Goal: Information Seeking & Learning: Learn about a topic

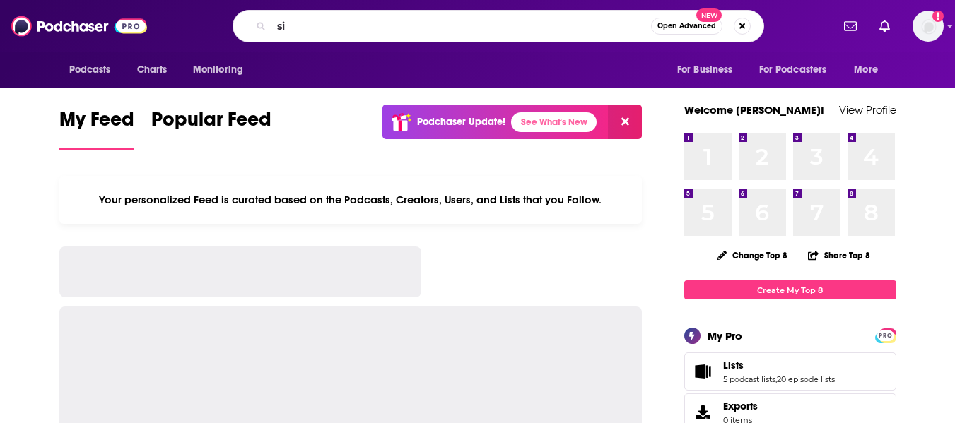
type input "s"
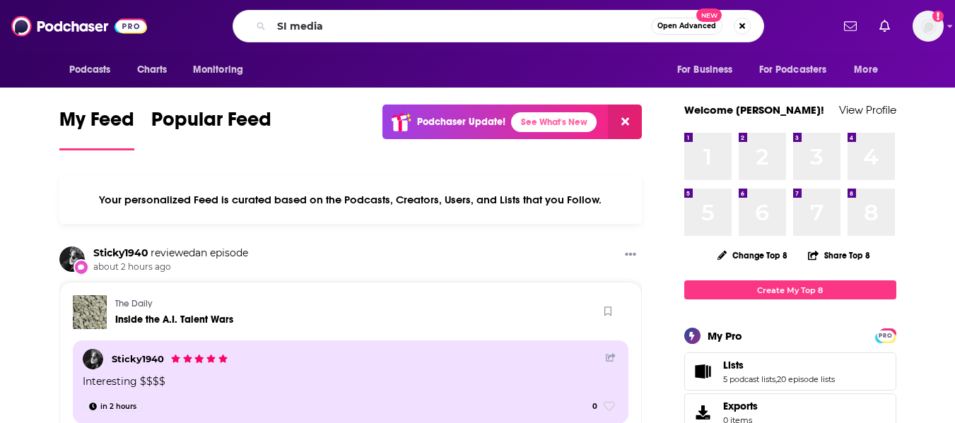
type input "SI media"
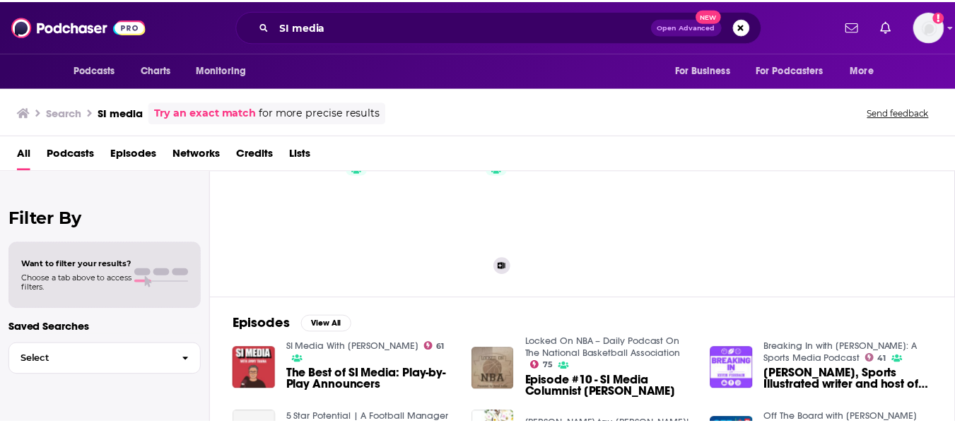
scroll to position [73, 0]
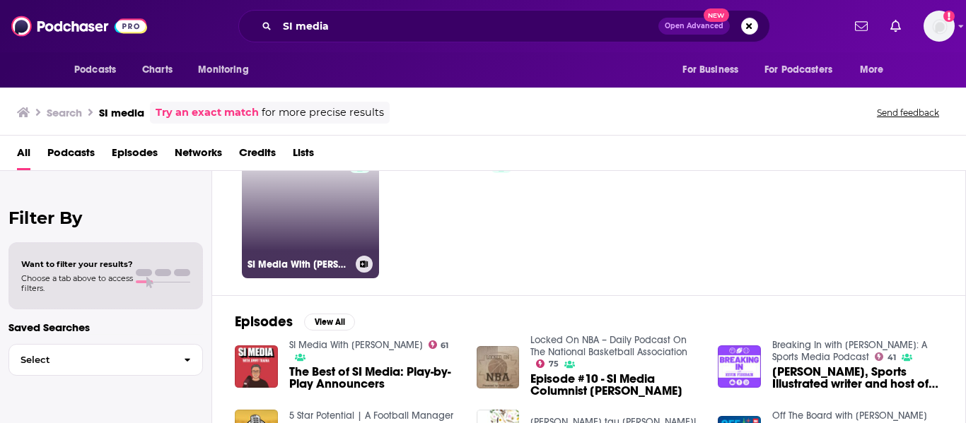
click at [300, 201] on link "61 SI Media With [PERSON_NAME]" at bounding box center [310, 209] width 137 height 137
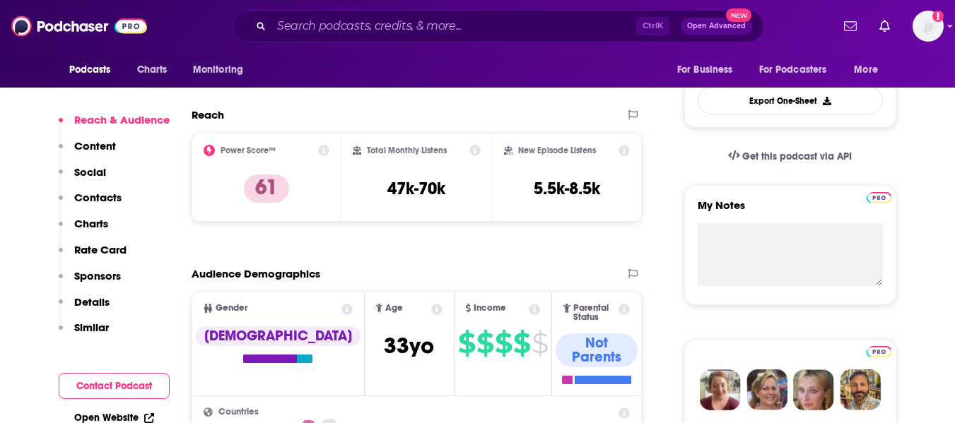
scroll to position [304, 0]
